Goal: Navigation & Orientation: Find specific page/section

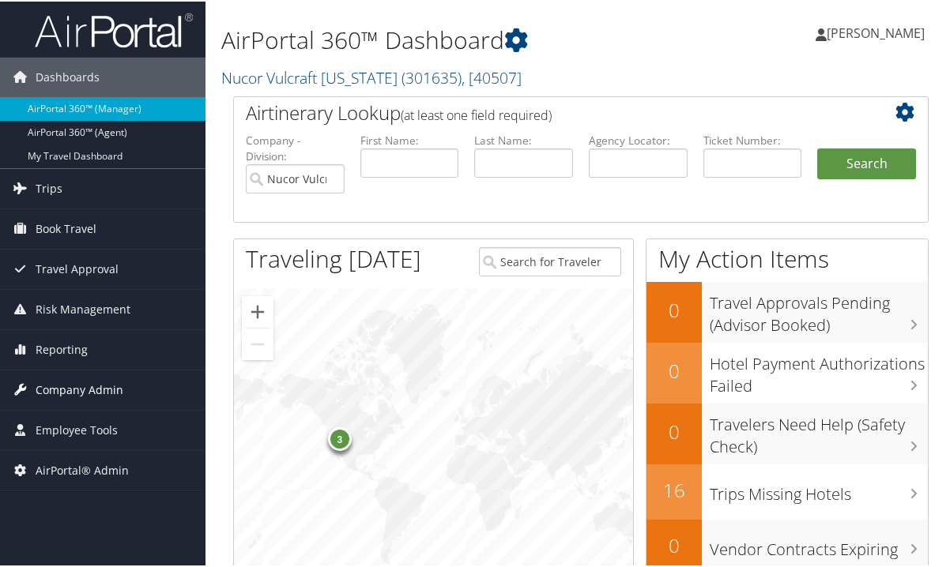
click at [66, 383] on span "Company Admin" at bounding box center [80, 389] width 88 height 40
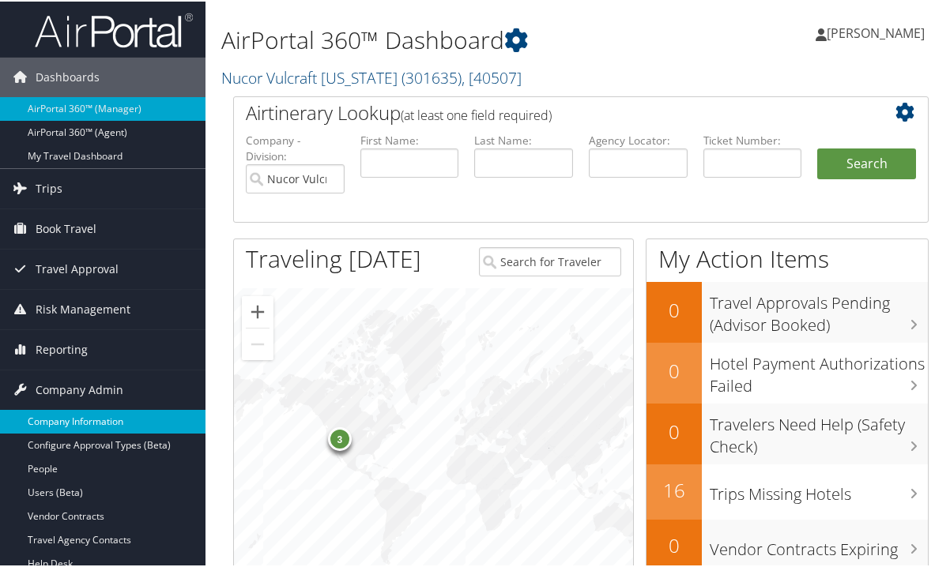
click at [64, 426] on link "Company Information" at bounding box center [102, 420] width 205 height 24
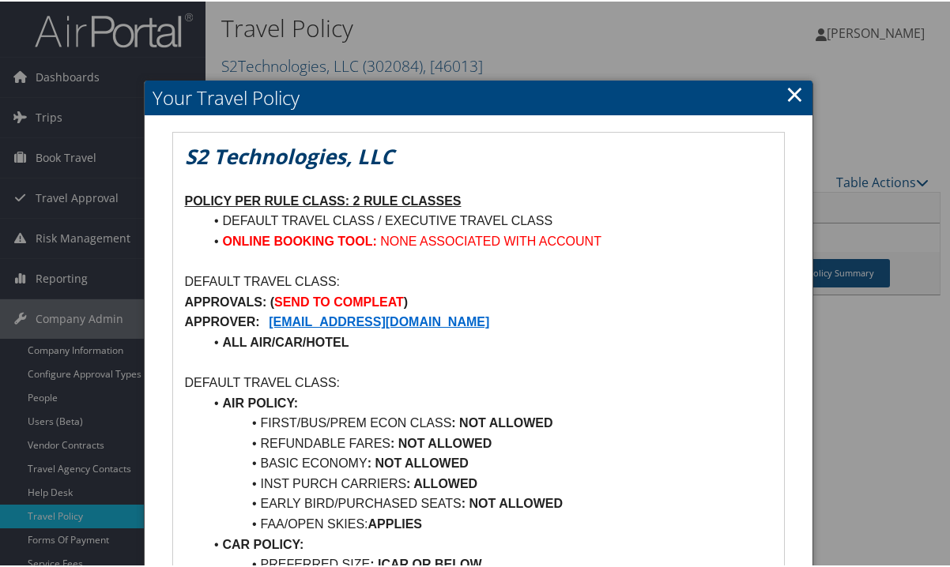
click at [789, 89] on link "×" at bounding box center [794, 93] width 18 height 32
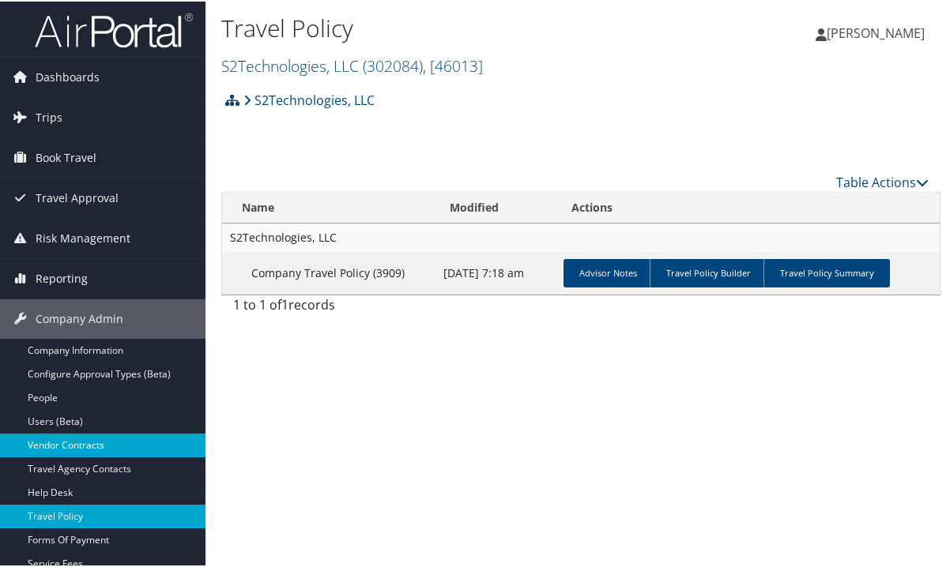
click at [37, 435] on link "Vendor Contracts" at bounding box center [102, 444] width 205 height 24
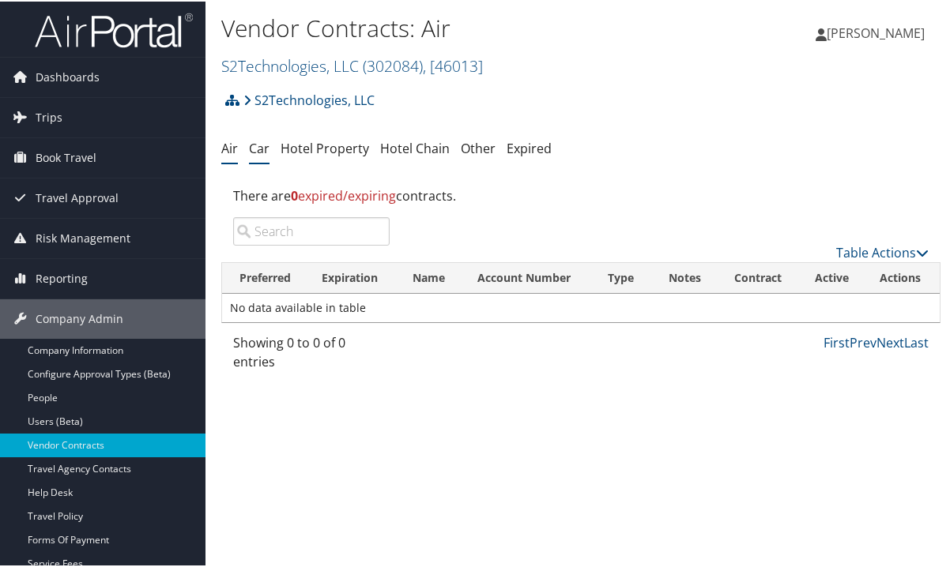
click at [265, 149] on link "Car" at bounding box center [259, 146] width 21 height 17
